Goal: Task Accomplishment & Management: Manage account settings

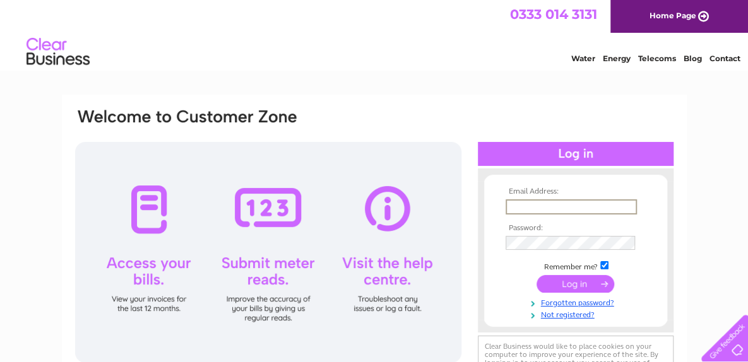
click at [535, 204] on input "text" at bounding box center [571, 206] width 131 height 15
type input "[PERSON_NAME][EMAIL_ADDRESS][DOMAIN_NAME]"
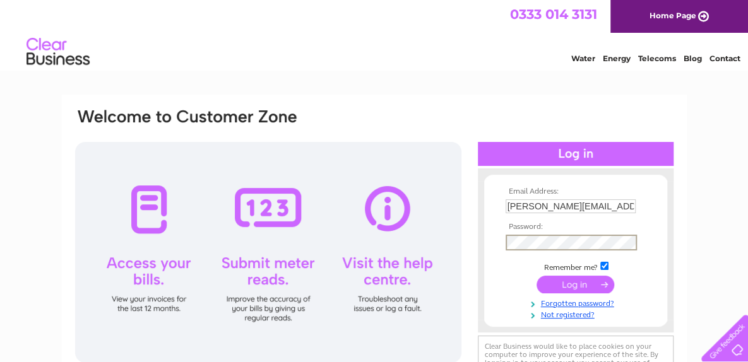
click at [587, 287] on input "submit" at bounding box center [575, 285] width 78 height 18
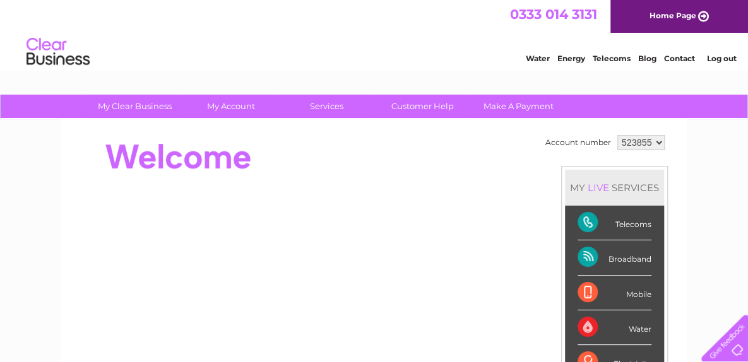
click at [656, 143] on select "523855 906558" at bounding box center [640, 142] width 47 height 15
select select "906558"
click at [617, 135] on select "523855 906558" at bounding box center [640, 142] width 47 height 15
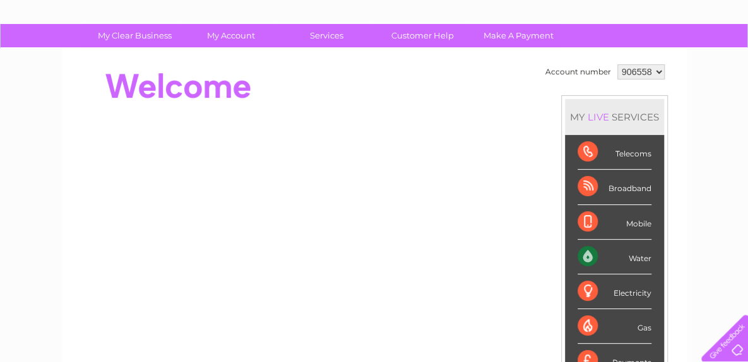
scroll to position [63, 0]
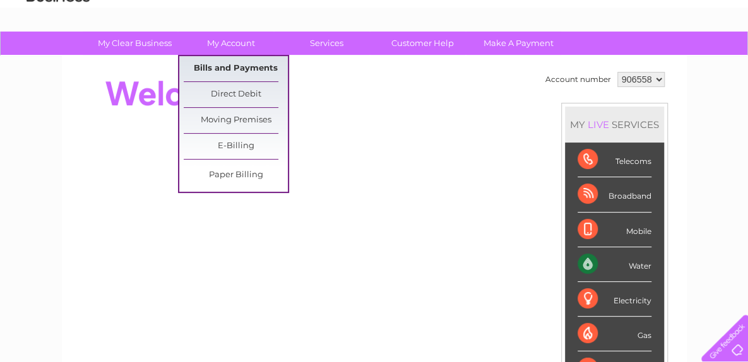
click at [240, 71] on link "Bills and Payments" at bounding box center [236, 68] width 104 height 25
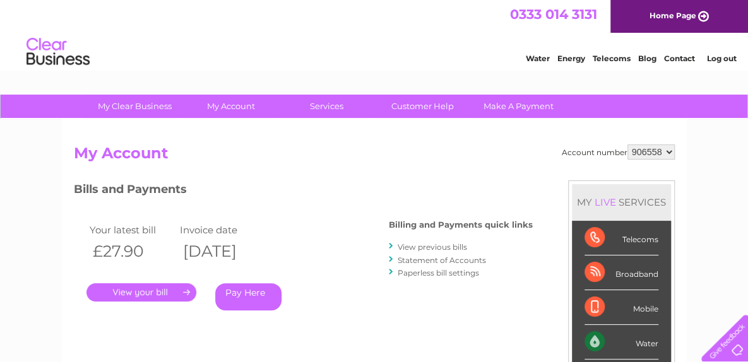
click at [140, 295] on link "." at bounding box center [141, 292] width 110 height 18
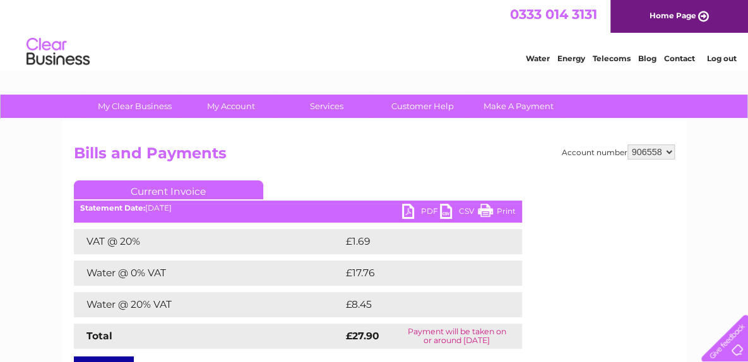
click at [408, 212] on link "PDF" at bounding box center [421, 213] width 38 height 18
click at [719, 58] on link "Log out" at bounding box center [721, 58] width 30 height 9
